Goal: Information Seeking & Learning: Compare options

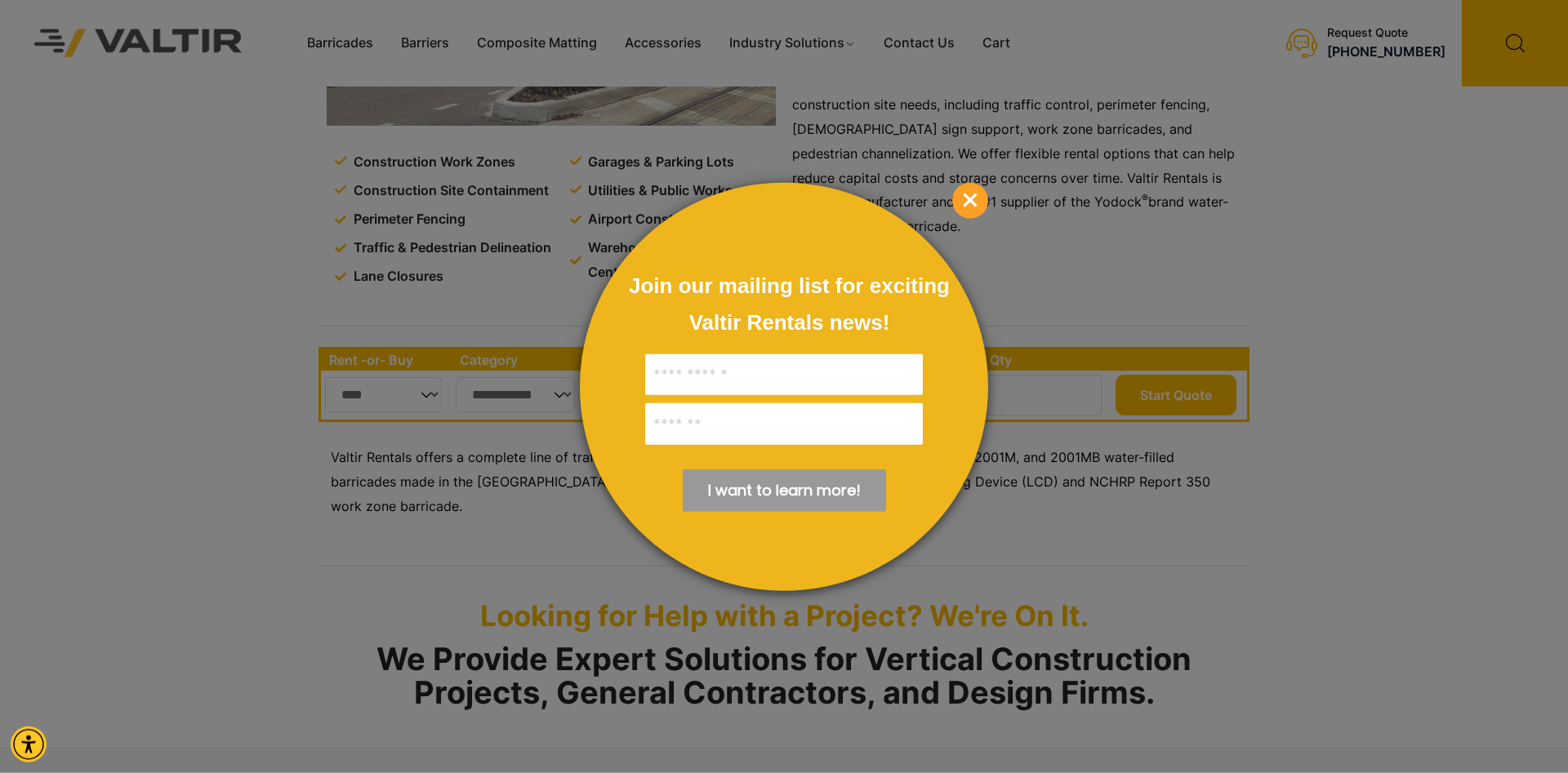
scroll to position [333, 0]
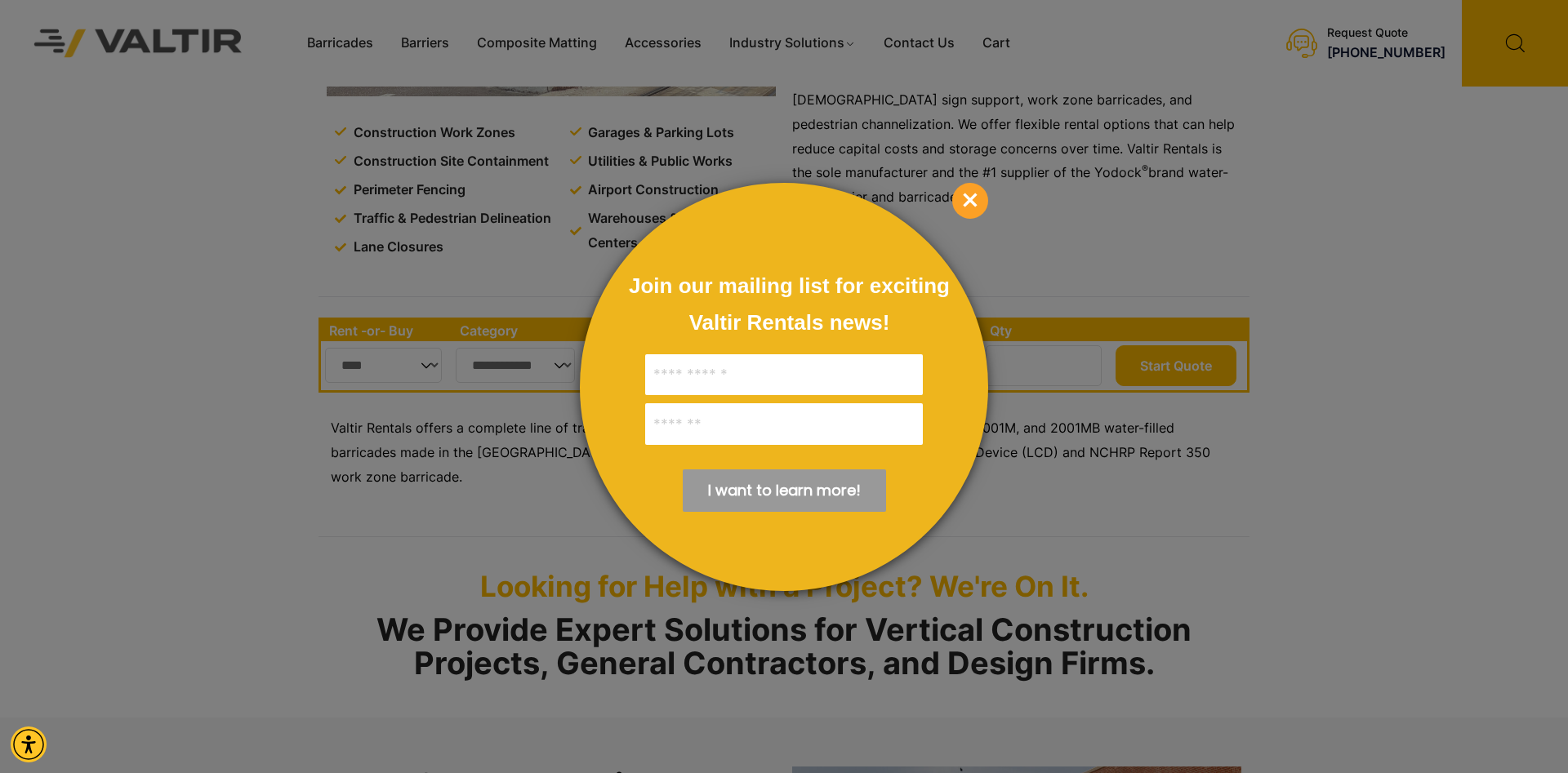
click at [211, 204] on div at bounding box center [784, 386] width 1568 height 773
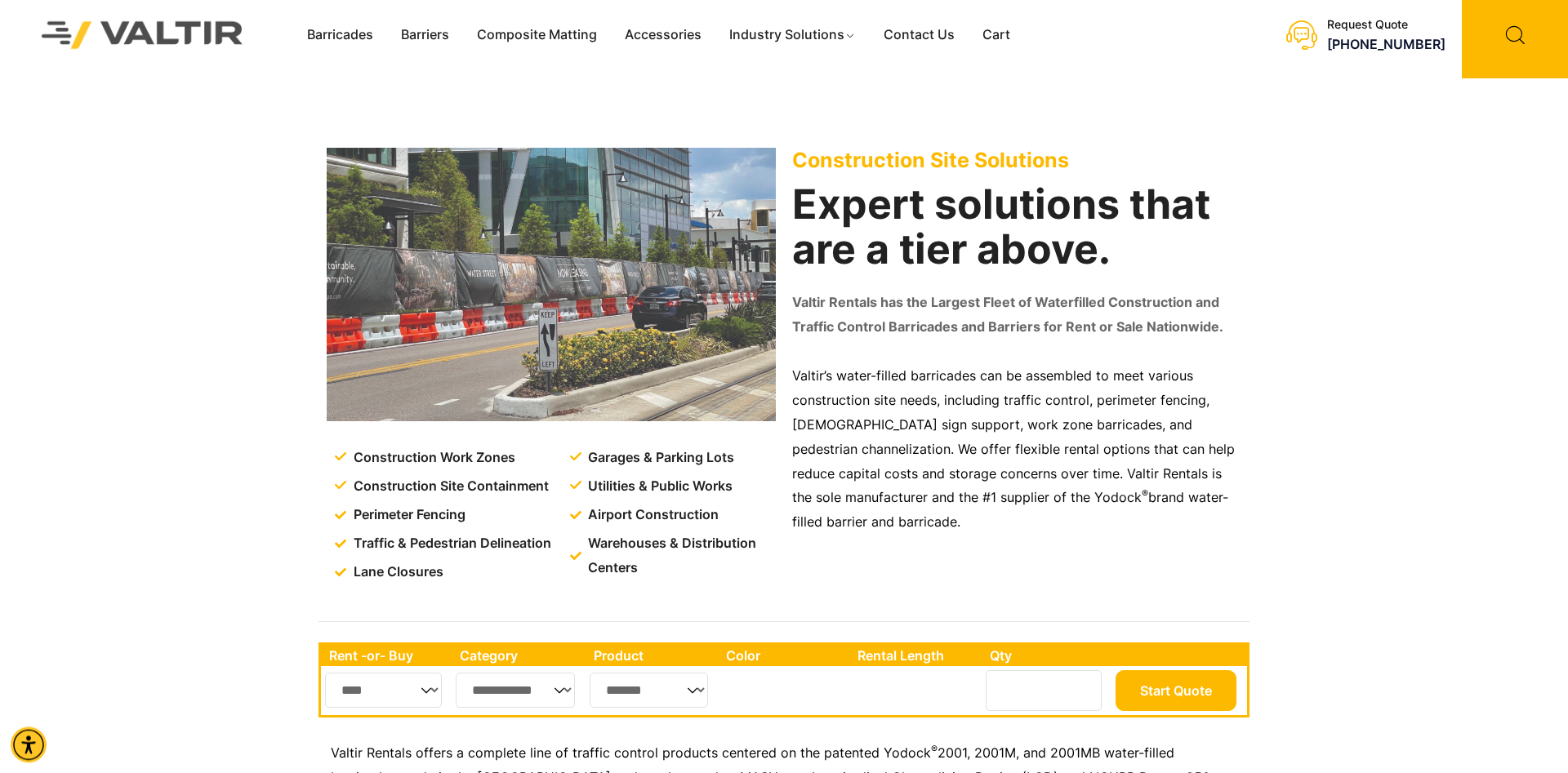
scroll to position [0, 0]
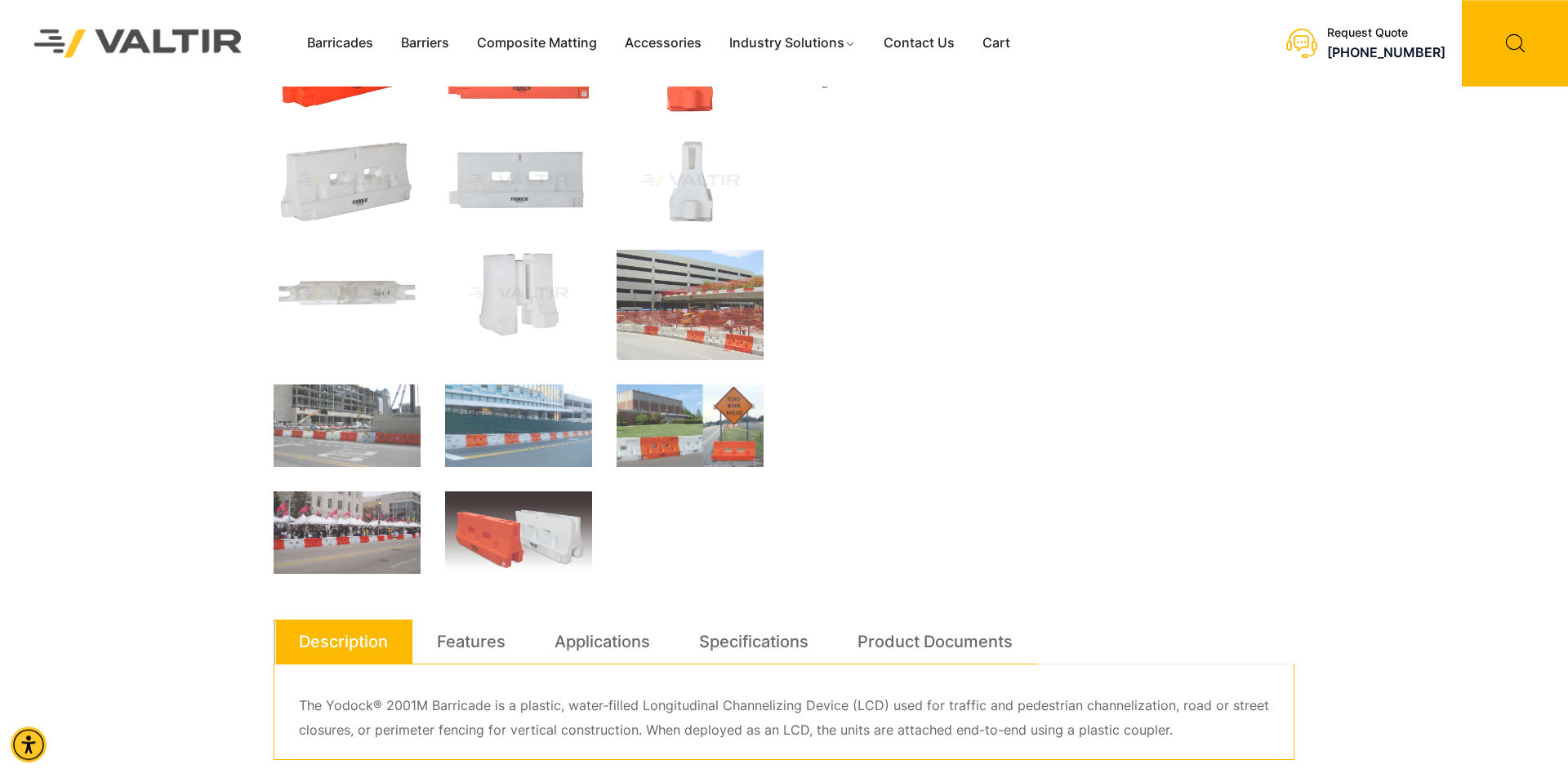
scroll to position [417, 0]
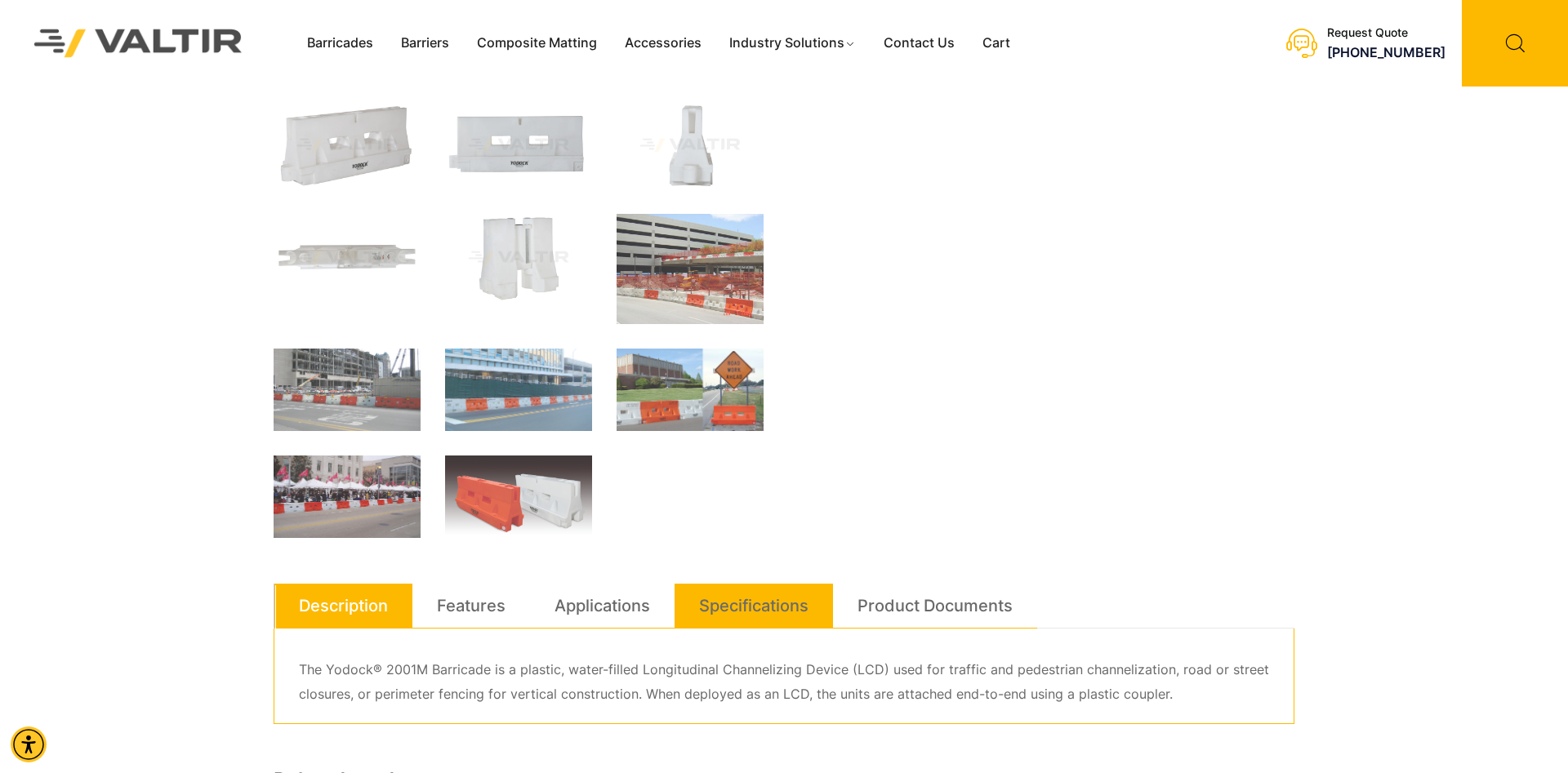
click at [714, 606] on link "Specifications" at bounding box center [753, 606] width 109 height 44
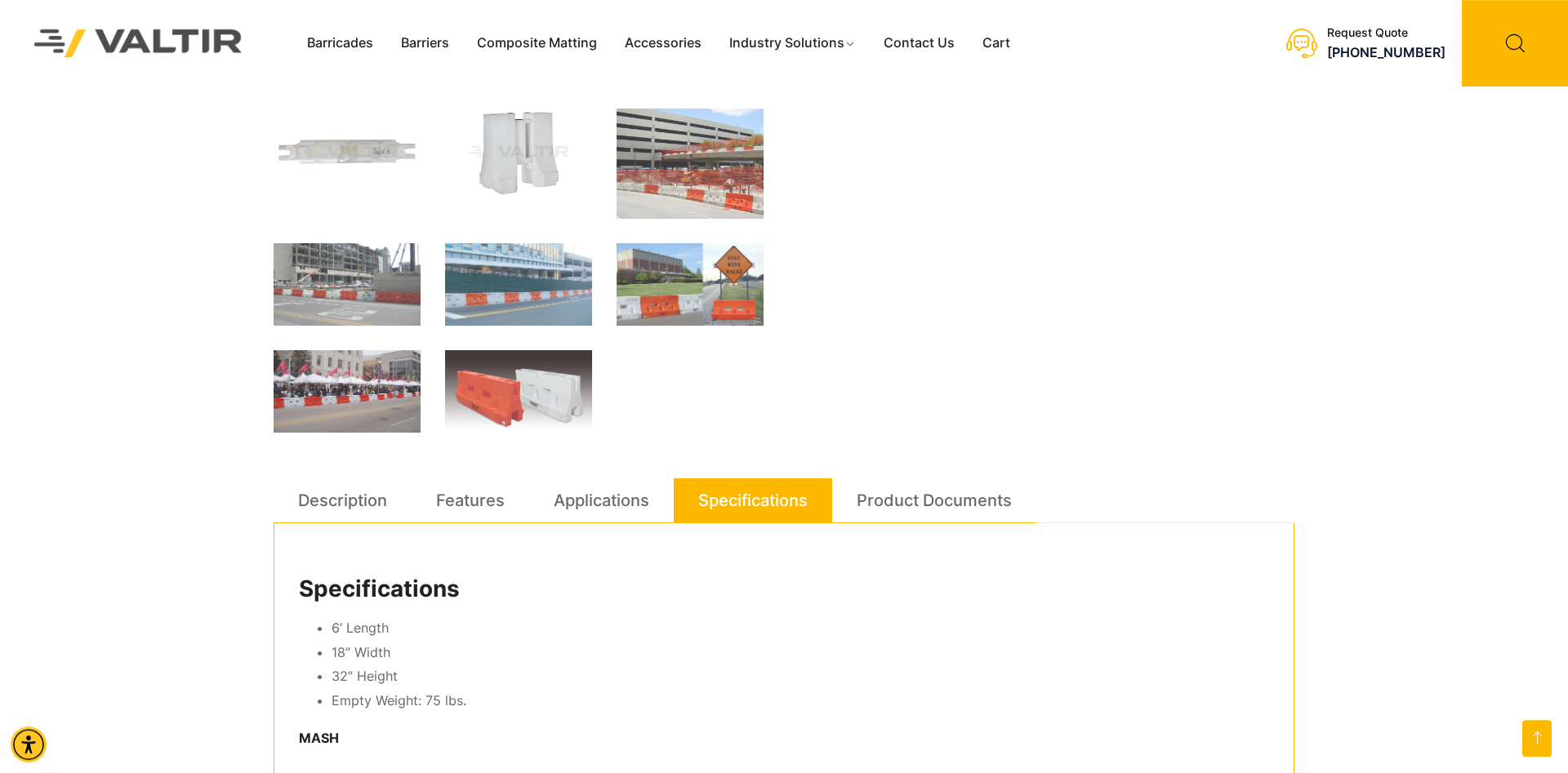
scroll to position [500, 0]
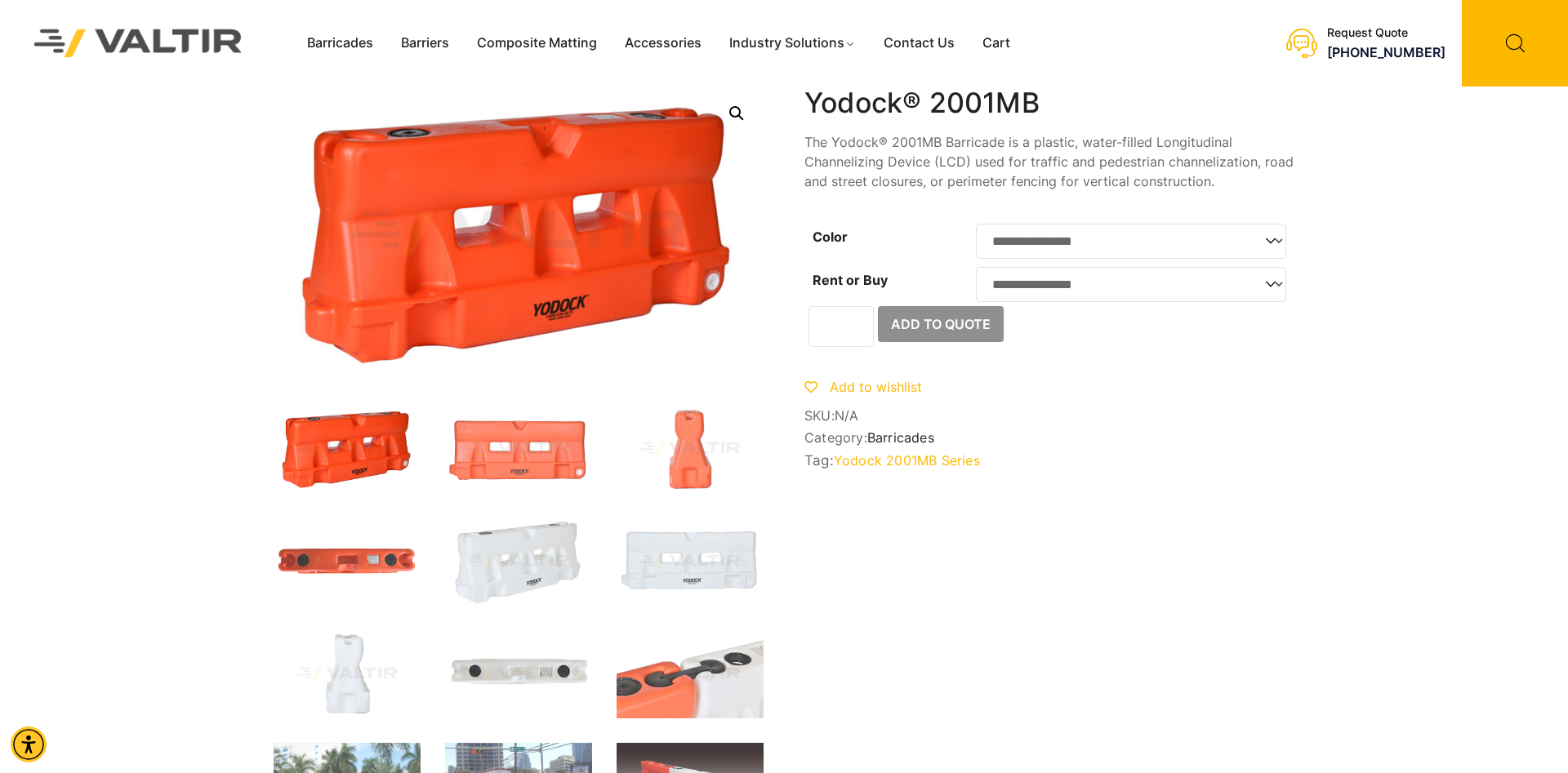
scroll to position [583, 0]
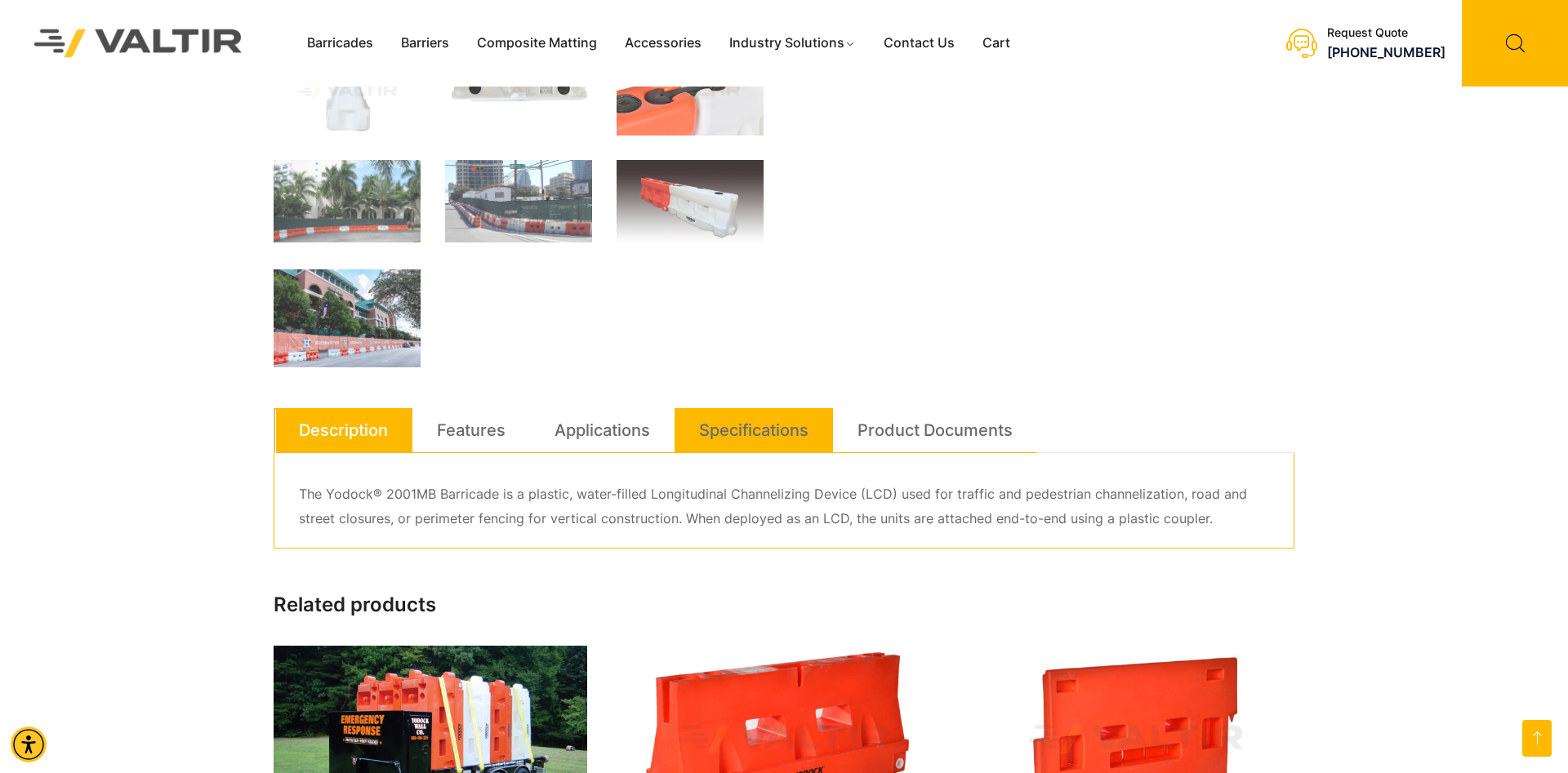
click at [721, 441] on link "Specifications" at bounding box center [753, 430] width 109 height 44
